Goal: Information Seeking & Learning: Learn about a topic

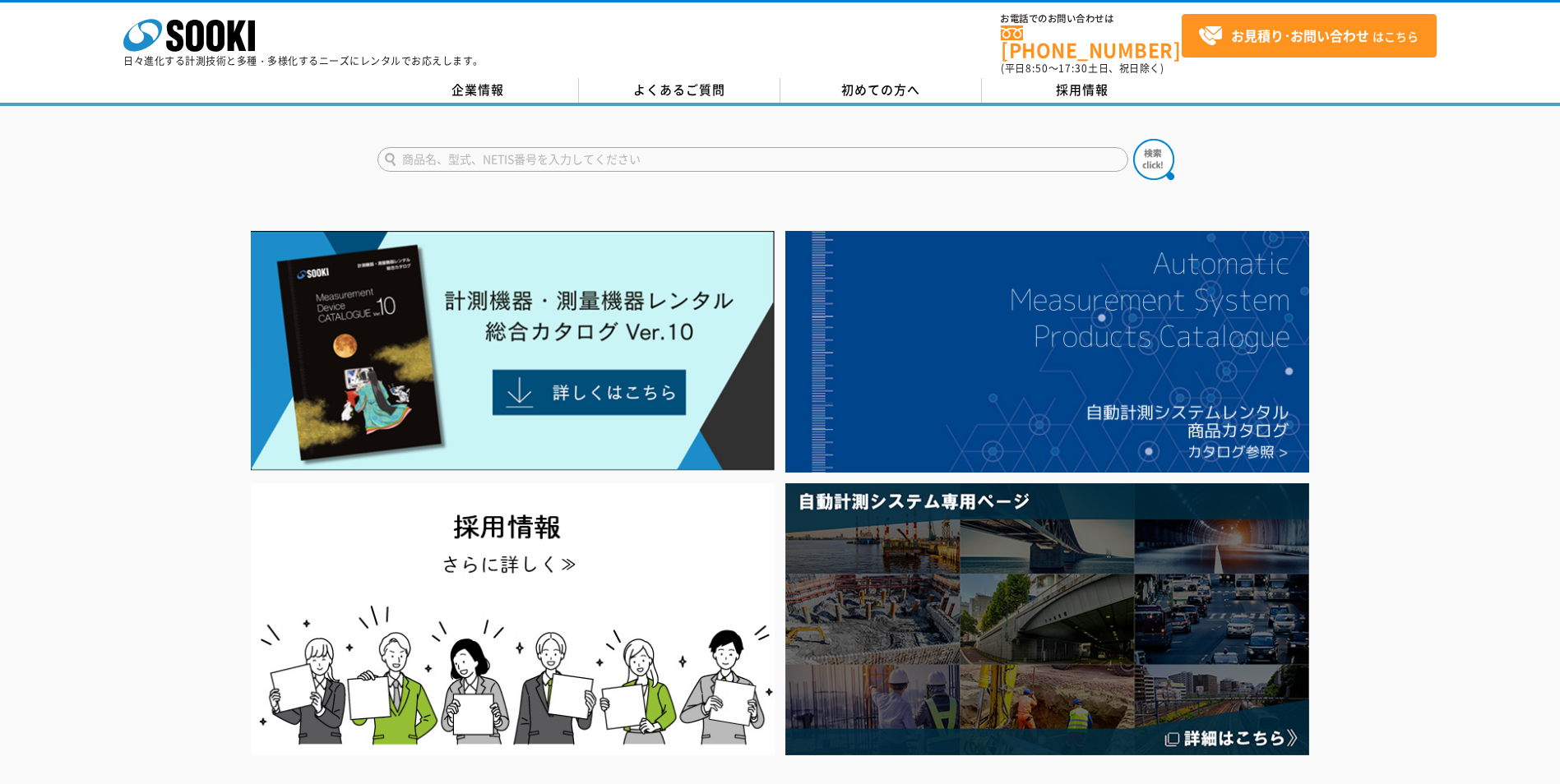
click at [683, 149] on input "text" at bounding box center [753, 159] width 751 height 25
type input "風速風量系"
click at [769, 139] on button at bounding box center [1154, 159] width 41 height 41
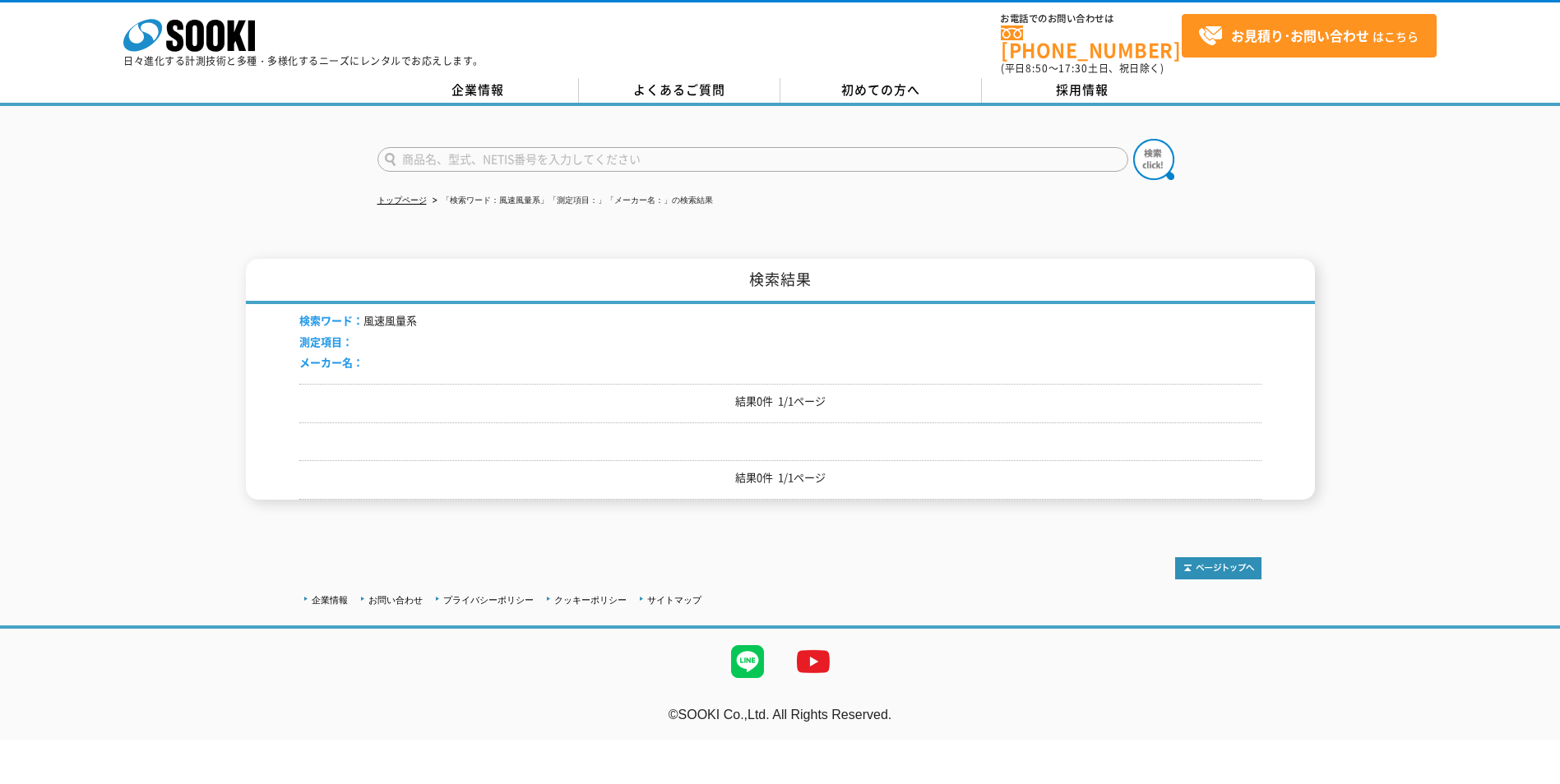
click at [683, 149] on input "text" at bounding box center [753, 159] width 751 height 25
type input "風速風量計"
click at [1133, 139] on button at bounding box center [1154, 159] width 41 height 41
click at [518, 152] on input "text" at bounding box center [753, 159] width 751 height 25
type input "商品名、型式、NETIS番号を入力してください"
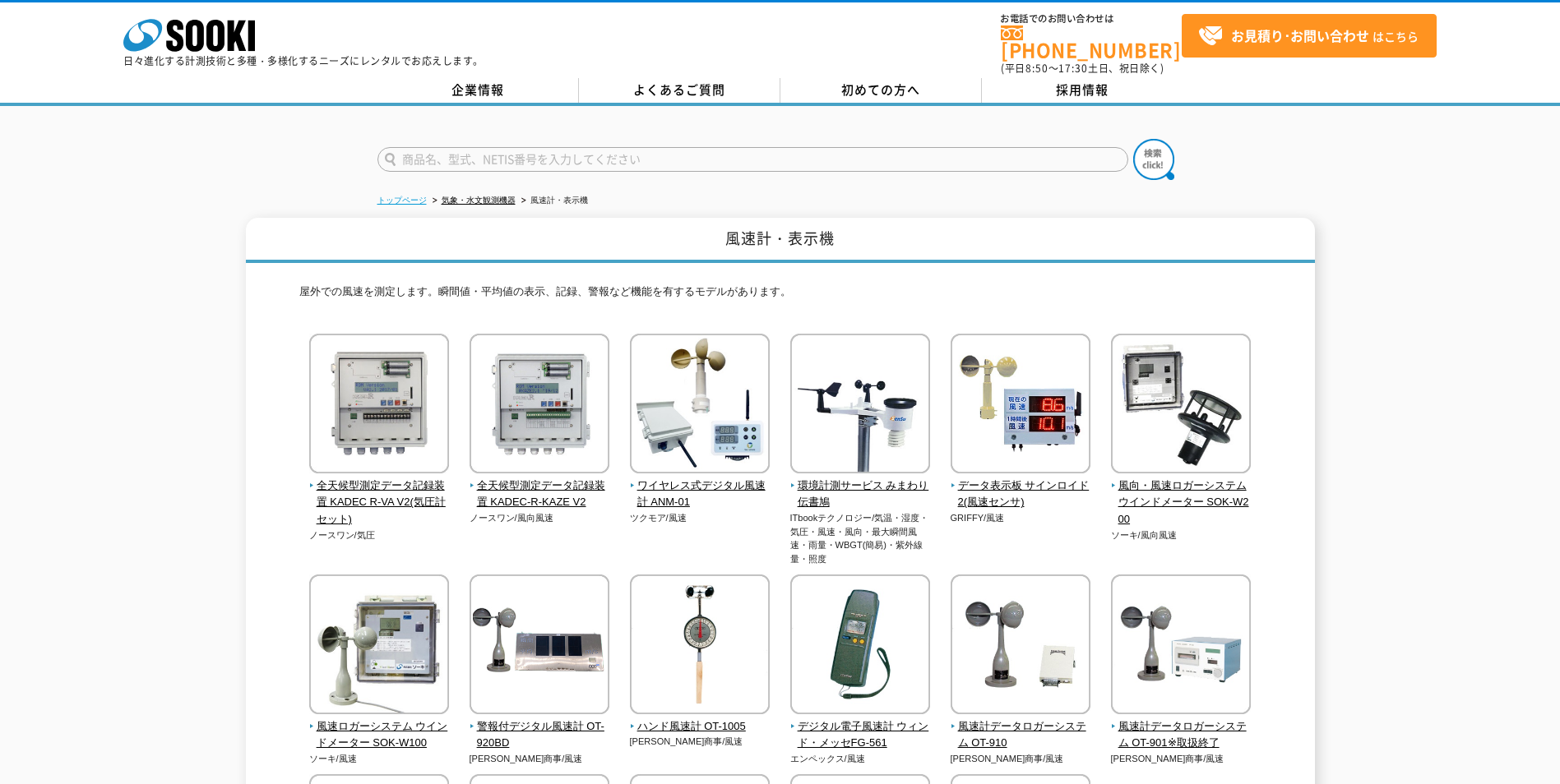
click at [404, 196] on link "トップページ" at bounding box center [403, 200] width 50 height 9
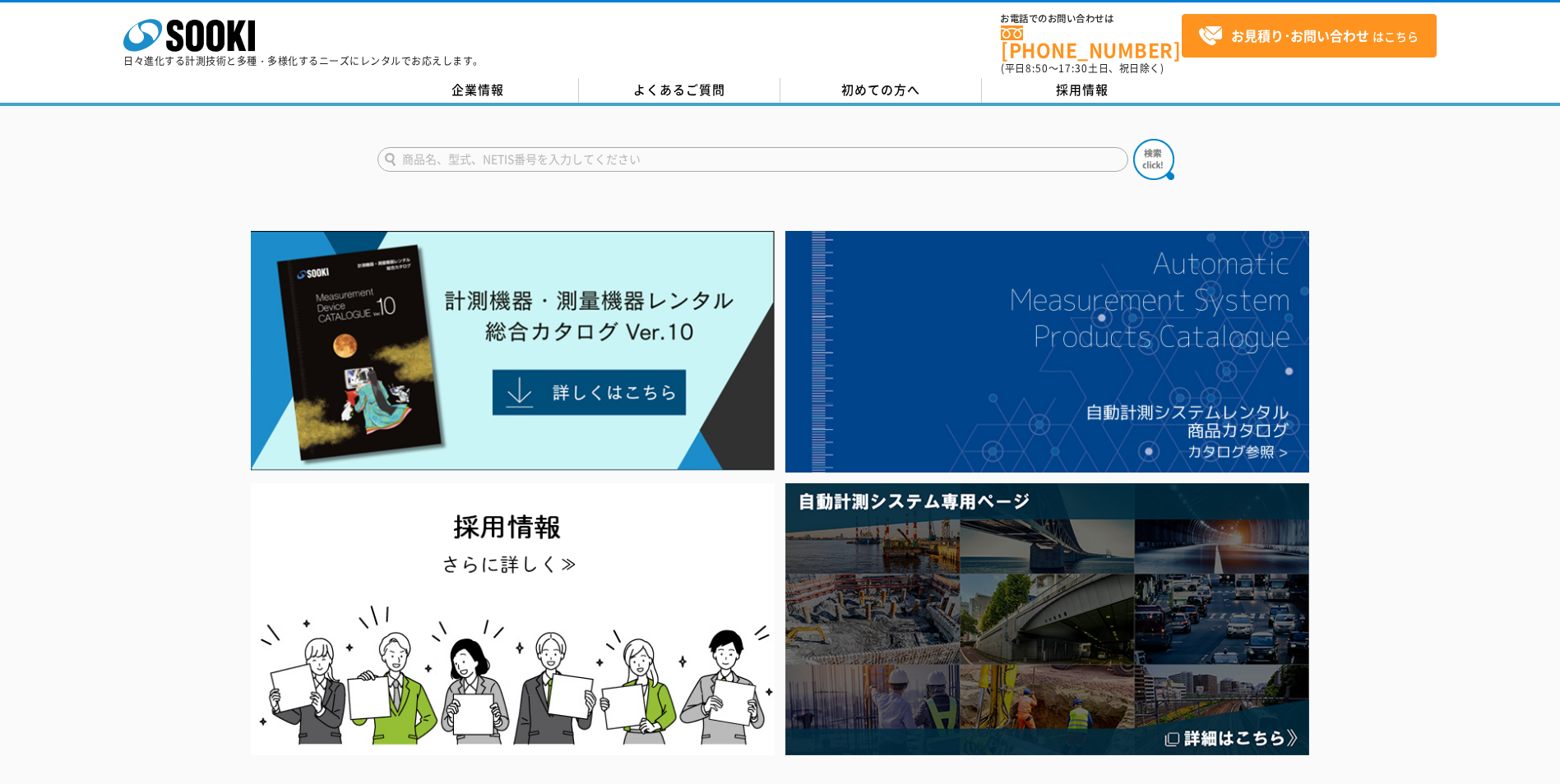
click at [442, 147] on input "text" at bounding box center [753, 159] width 751 height 25
type input "風速計"
click at [1153, 146] on img at bounding box center [1154, 159] width 41 height 41
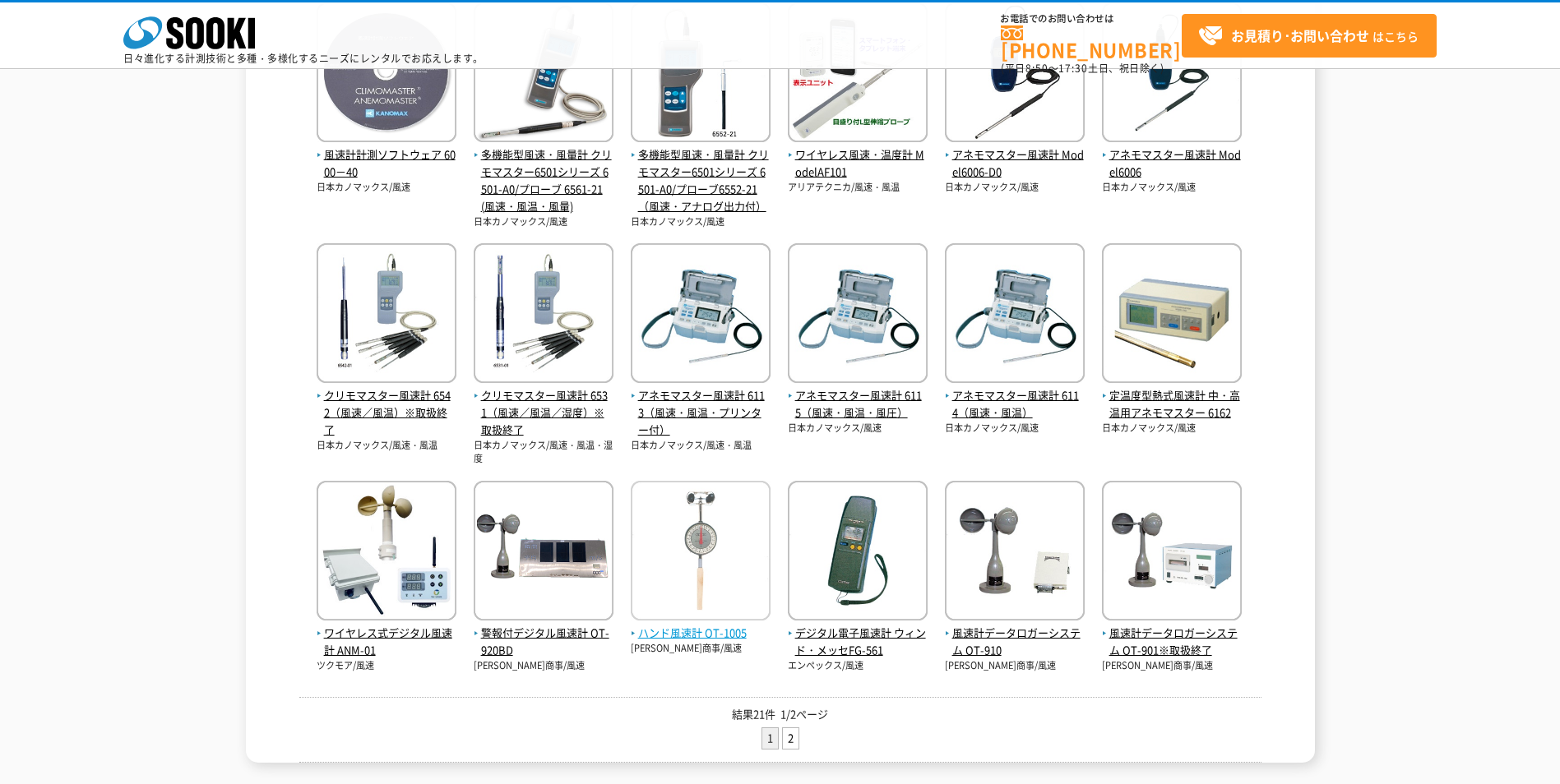
scroll to position [411, 0]
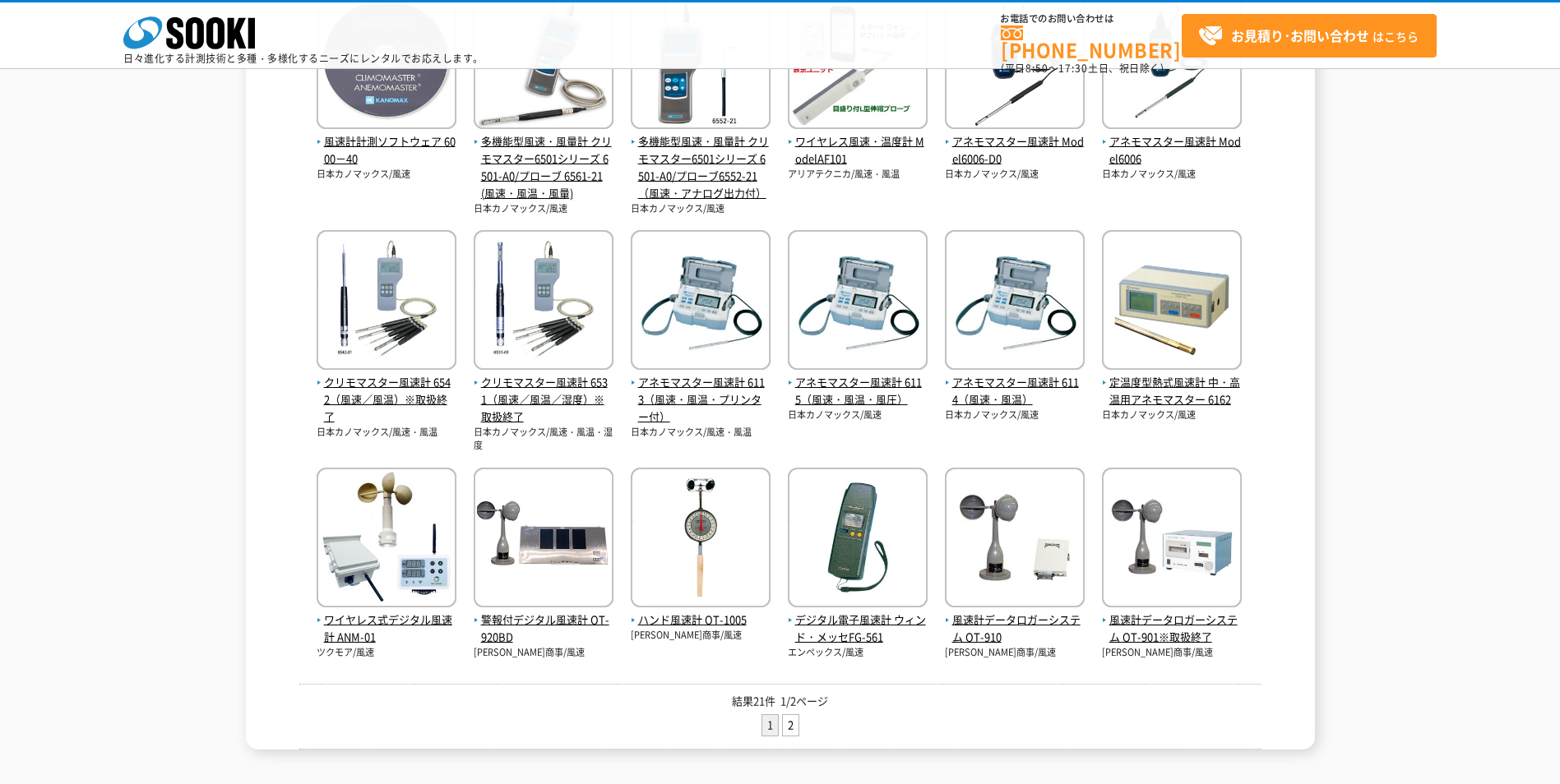
click at [790, 711] on div "結果21件 1/2ページ 1 2" at bounding box center [780, 717] width 962 height 66
click at [790, 722] on link "2" at bounding box center [791, 725] width 16 height 20
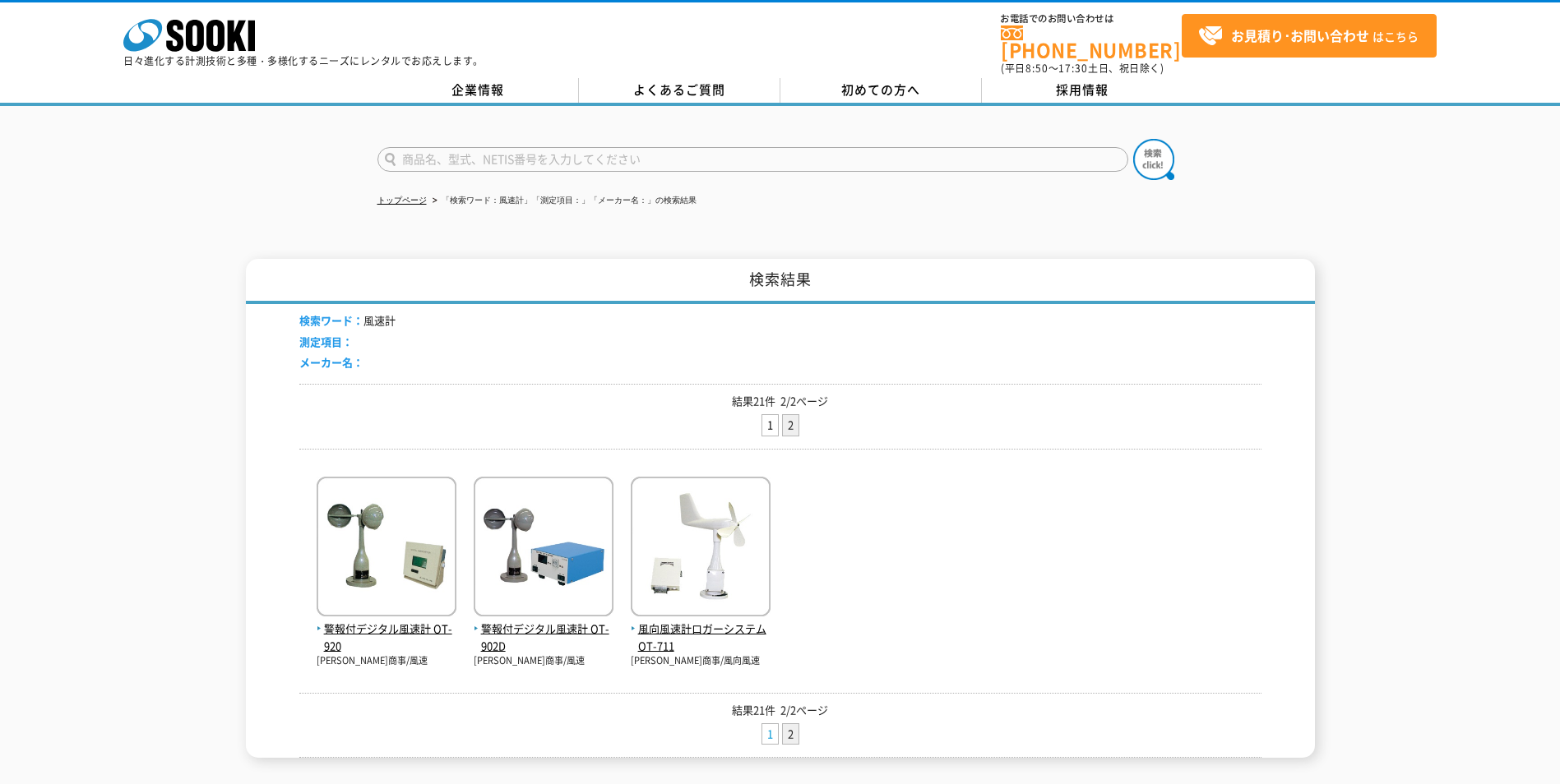
click at [766, 728] on link "1" at bounding box center [769, 734] width 16 height 20
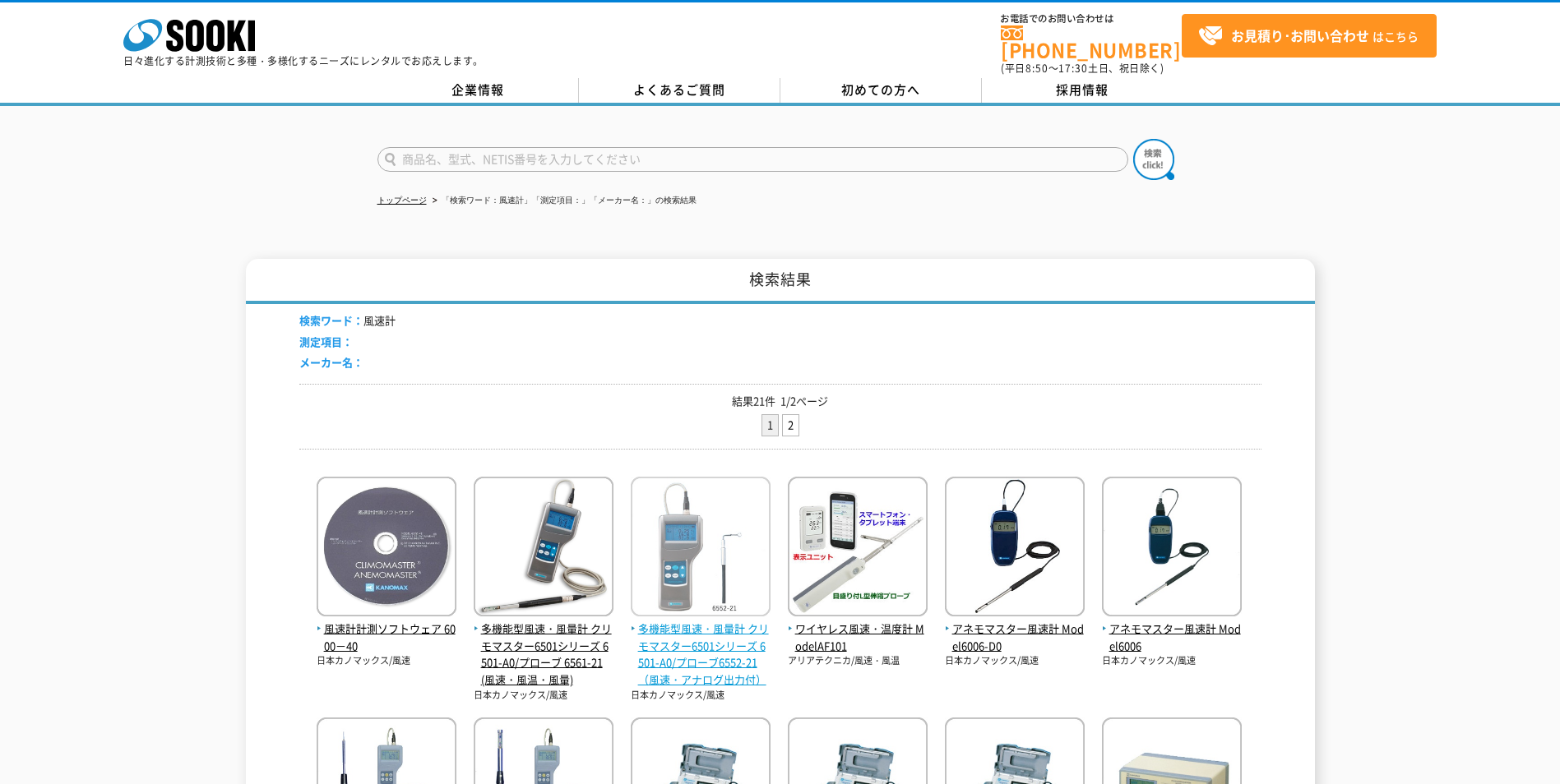
click at [687, 522] on img at bounding box center [700, 549] width 140 height 144
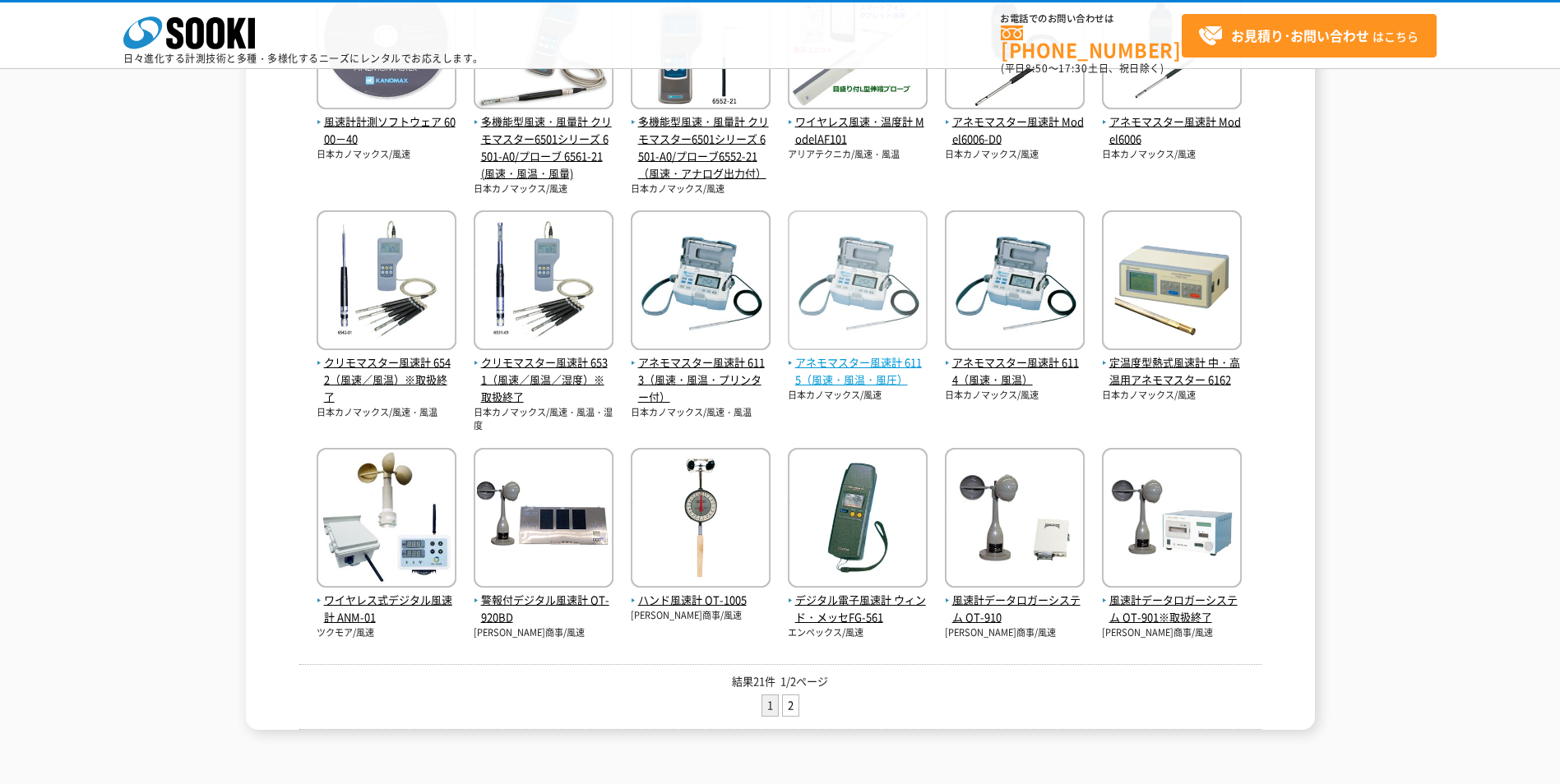
scroll to position [494, 0]
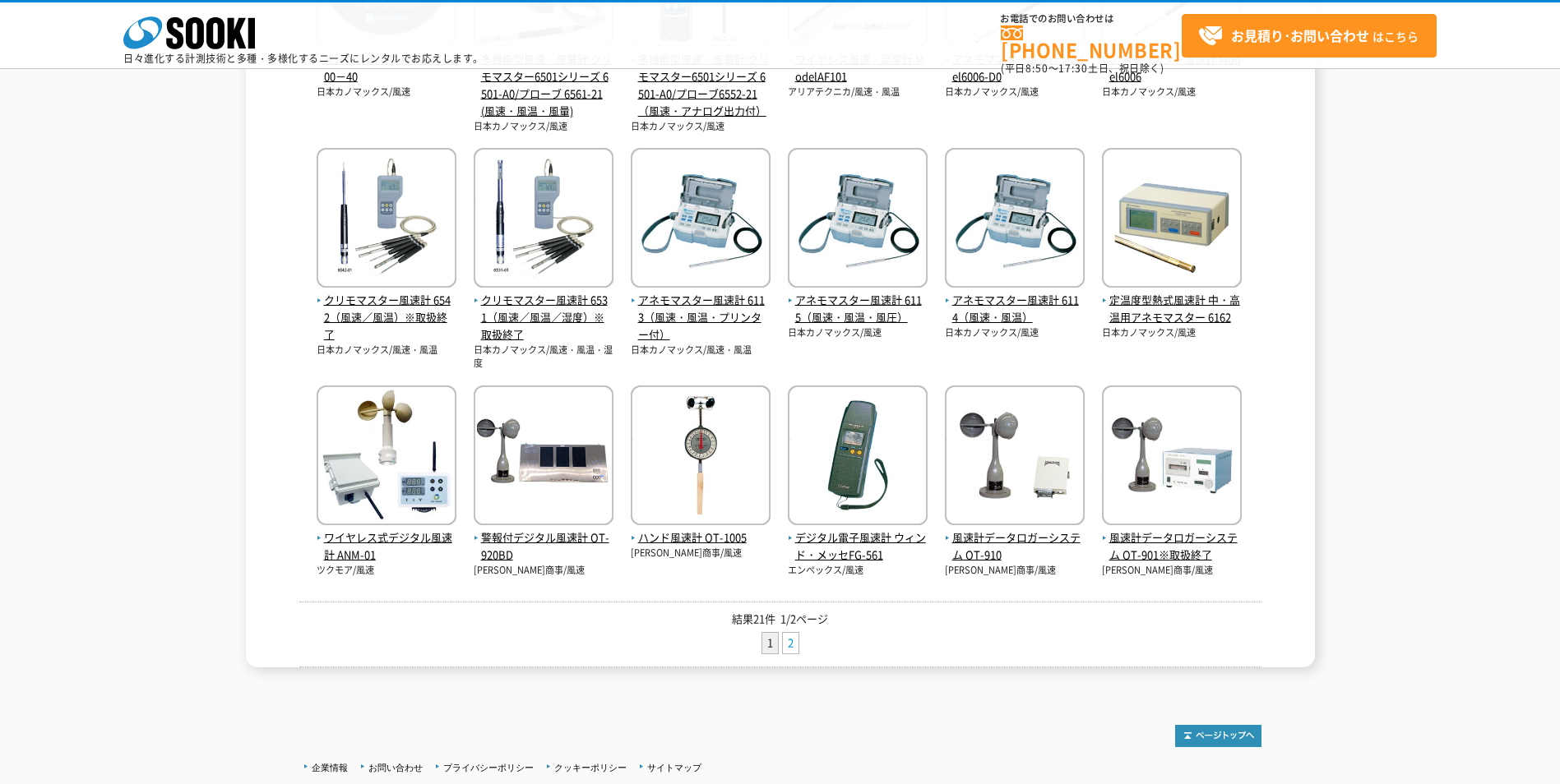
click at [789, 642] on link "2" at bounding box center [791, 643] width 16 height 20
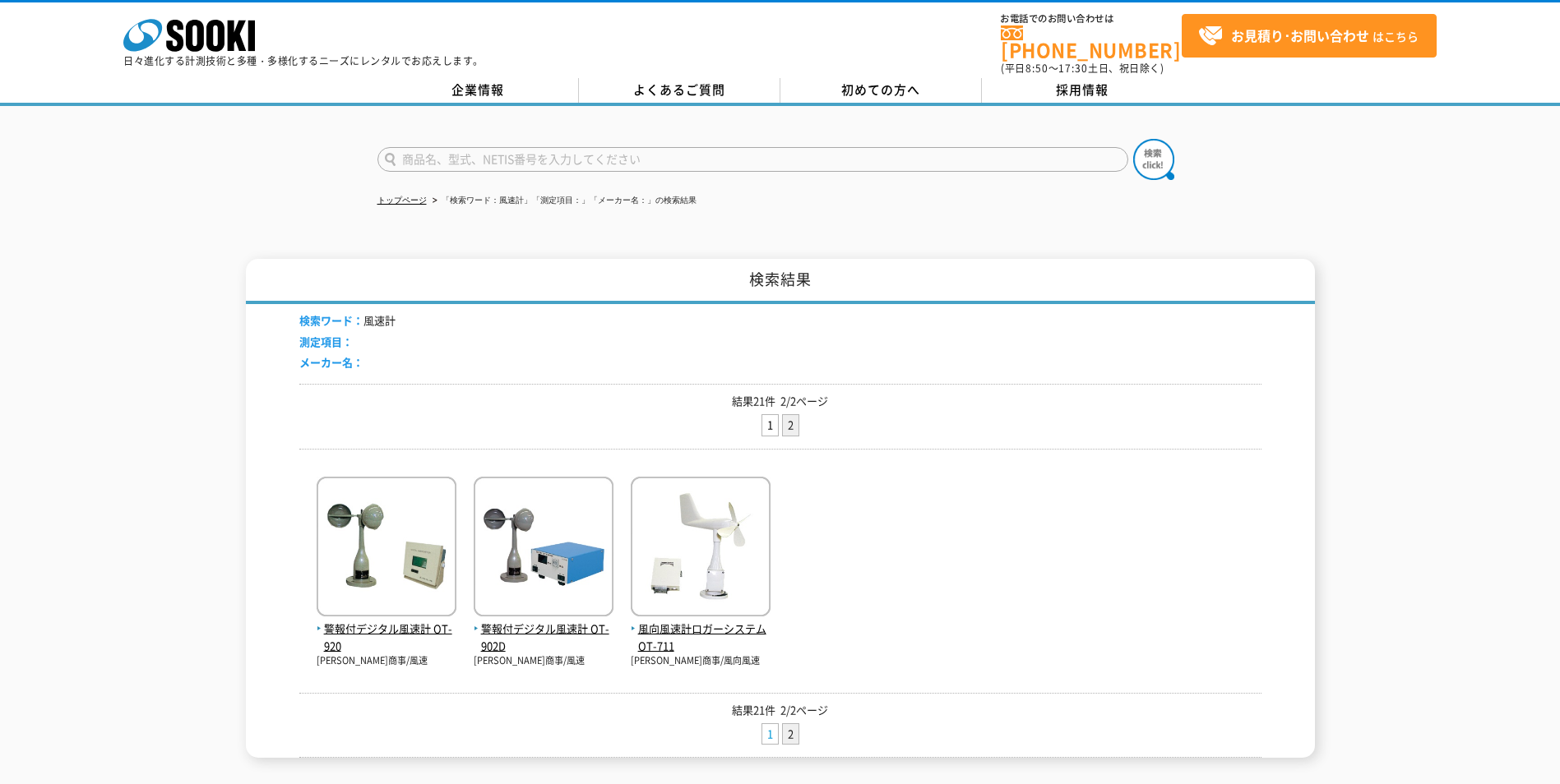
click at [769, 724] on link "1" at bounding box center [769, 734] width 16 height 20
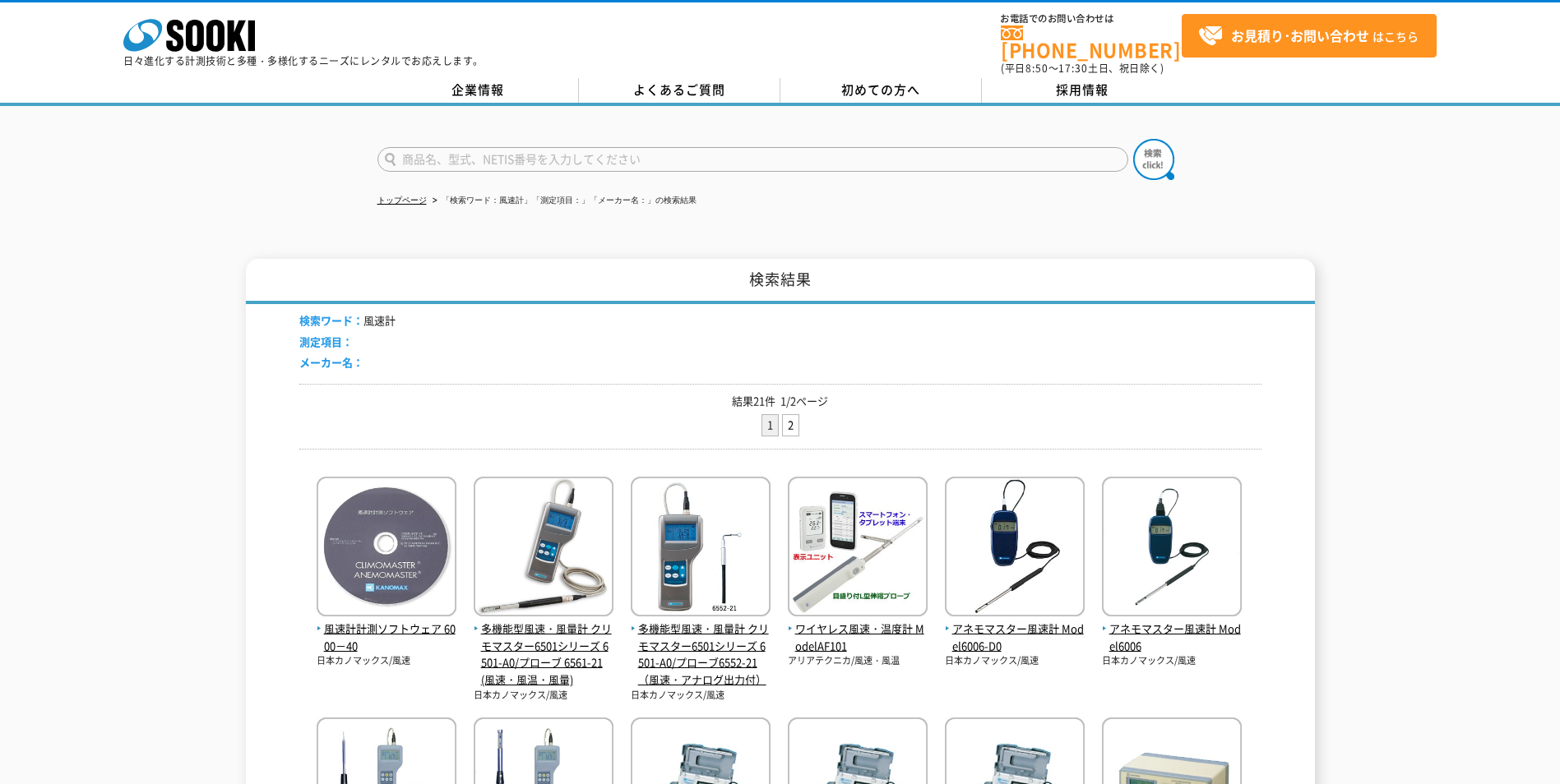
click at [687, 147] on input "text" at bounding box center [753, 159] width 751 height 25
type input "商品名、型式、NETIS番号を入力してください"
